Goal: Task Accomplishment & Management: Manage account settings

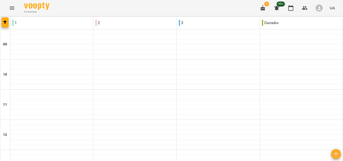
scroll to position [264, 0]
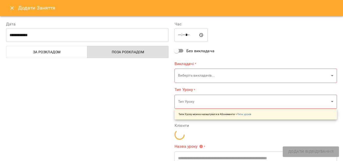
type input "**********"
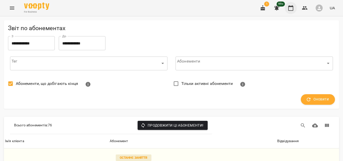
click at [289, 7] on icon "button" at bounding box center [290, 8] width 5 height 6
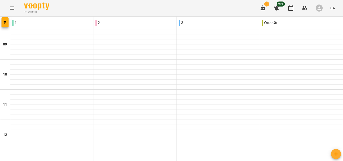
scroll to position [251, 0]
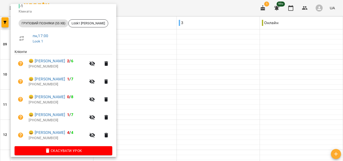
scroll to position [68, 0]
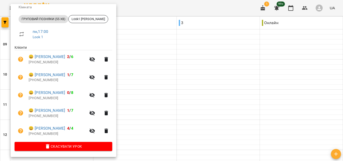
click at [152, 64] on div at bounding box center [171, 80] width 343 height 161
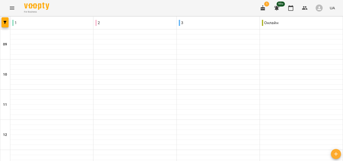
scroll to position [226, 0]
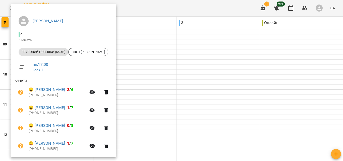
scroll to position [68, 0]
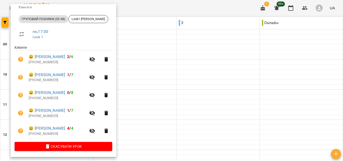
click at [151, 38] on div at bounding box center [171, 80] width 343 height 161
